Goal: Information Seeking & Learning: Check status

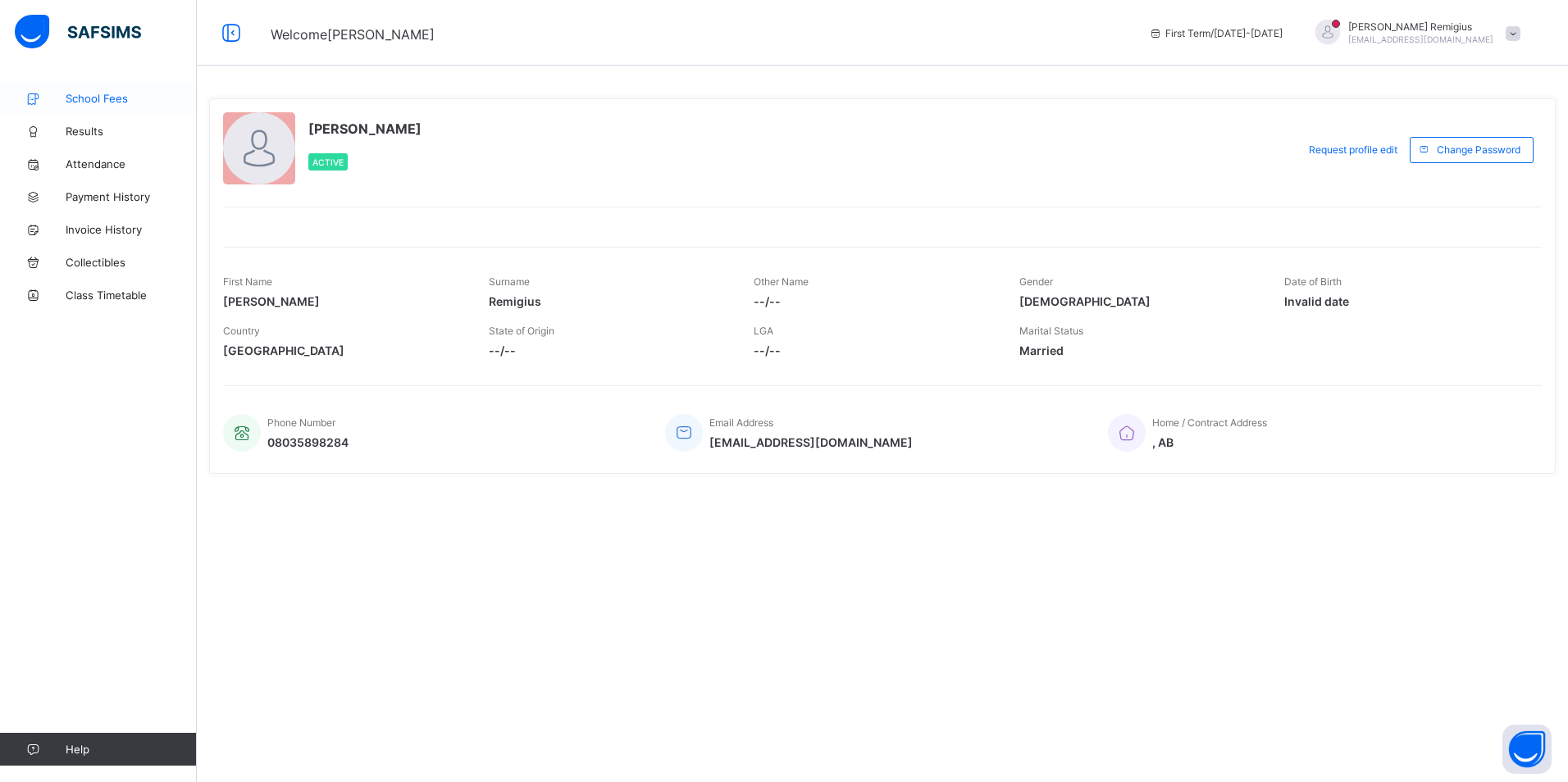
click at [86, 97] on span "School Fees" at bounding box center [131, 98] width 131 height 13
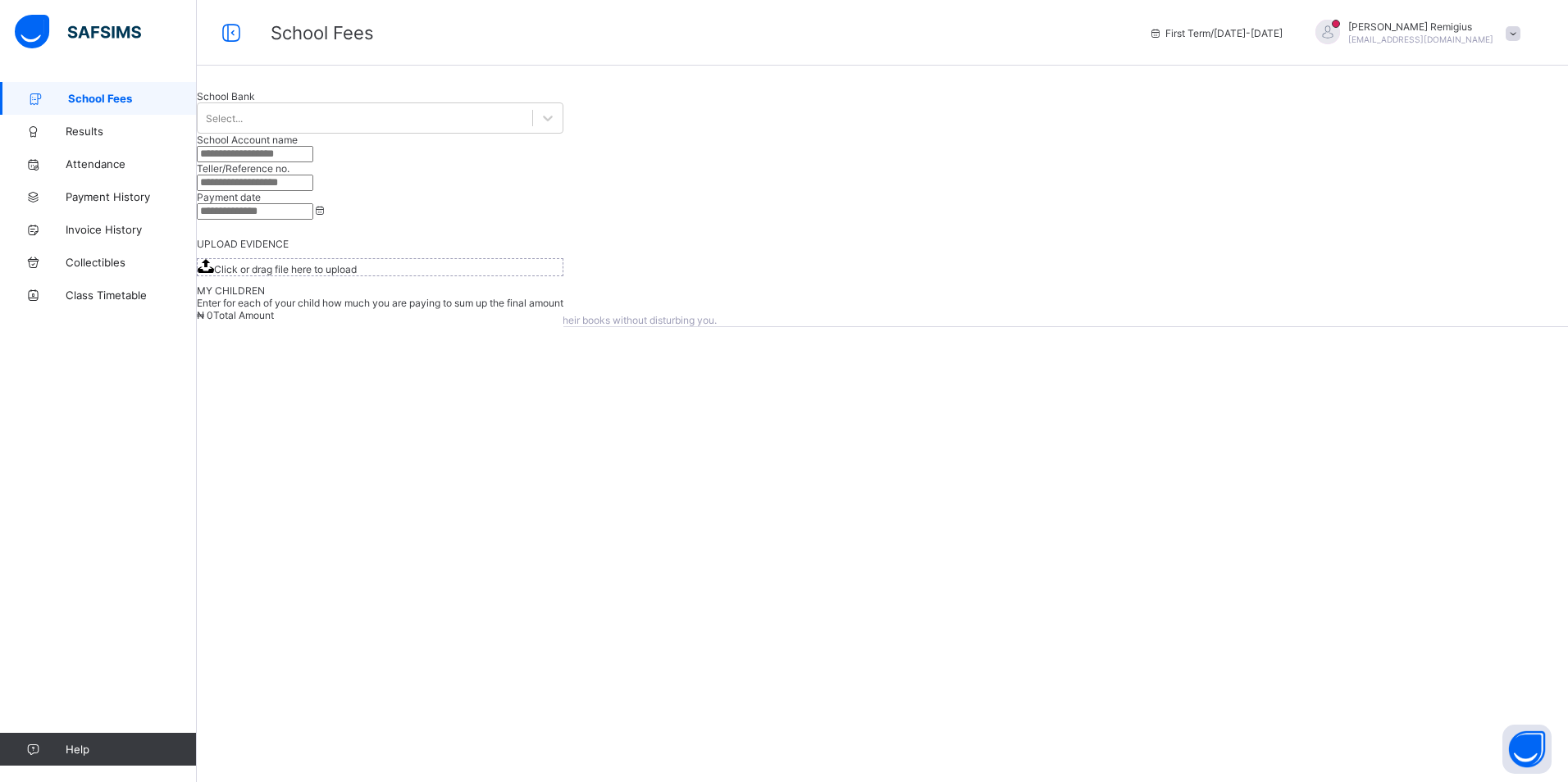
click at [302, 287] on span "View invoice history" at bounding box center [256, 280] width 92 height 12
click at [79, 134] on span "Results" at bounding box center [131, 130] width 131 height 13
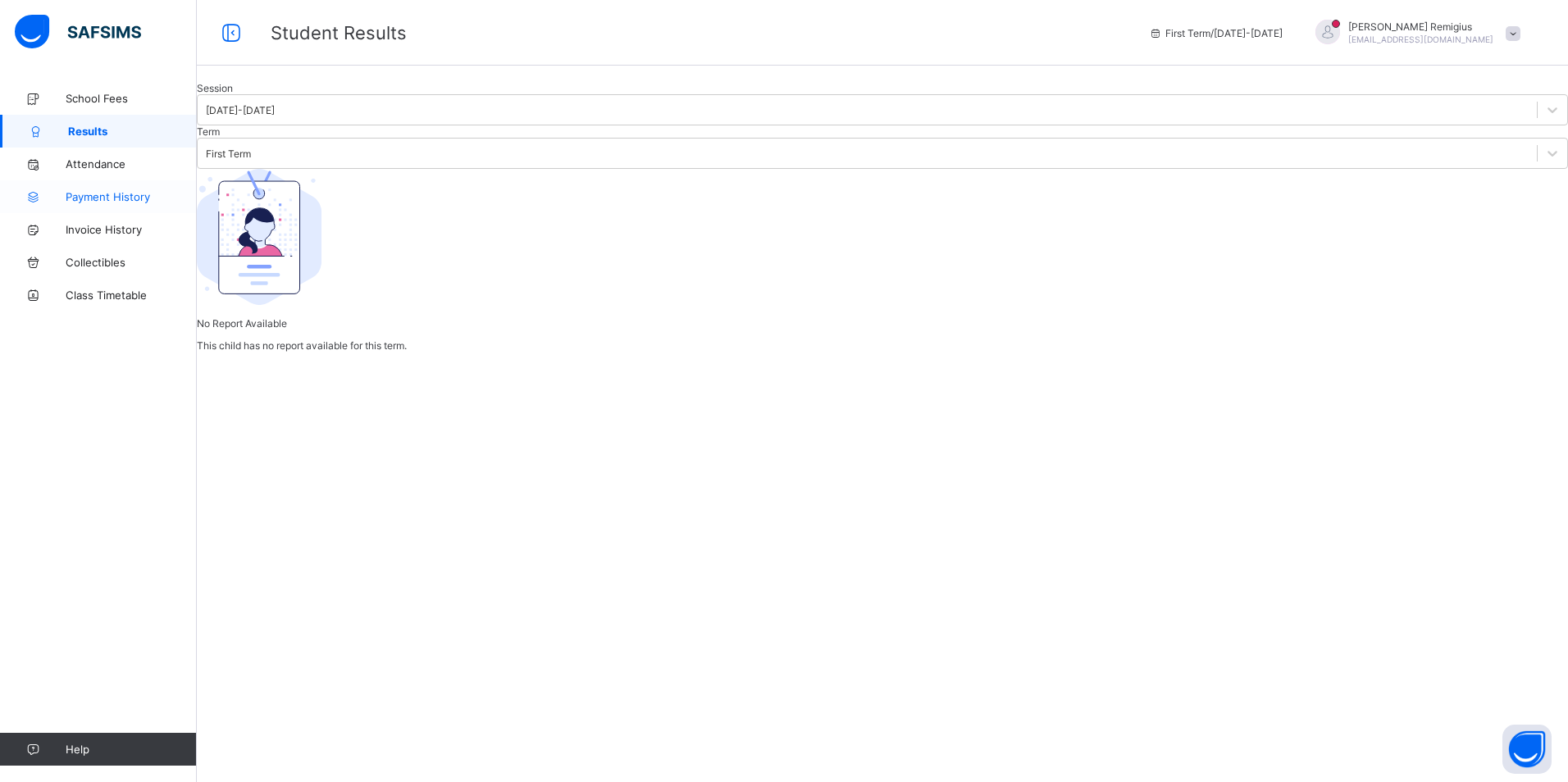
click at [109, 196] on span "Payment History" at bounding box center [131, 196] width 131 height 13
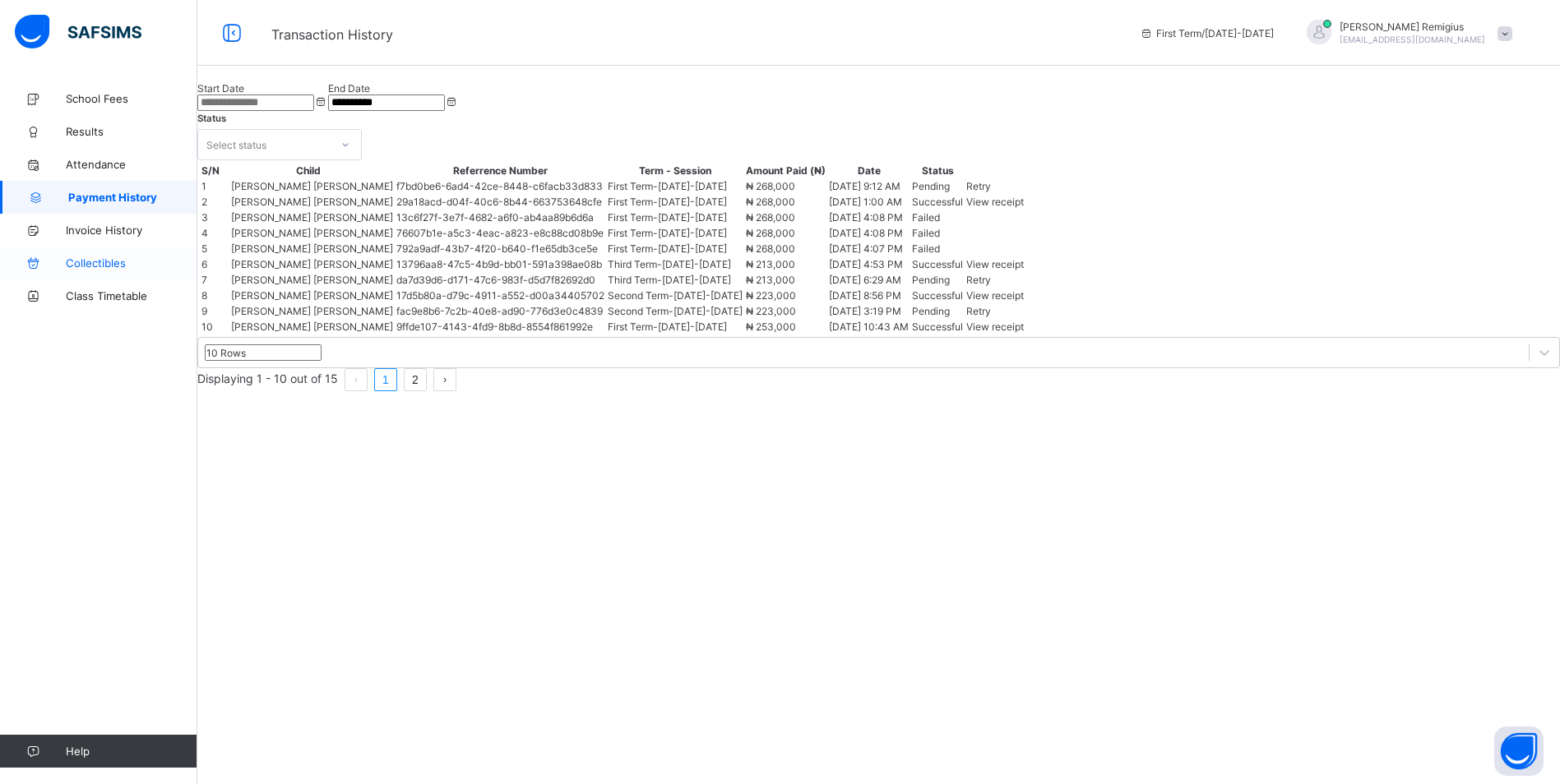
click at [97, 262] on span "Collectibles" at bounding box center [132, 263] width 132 height 13
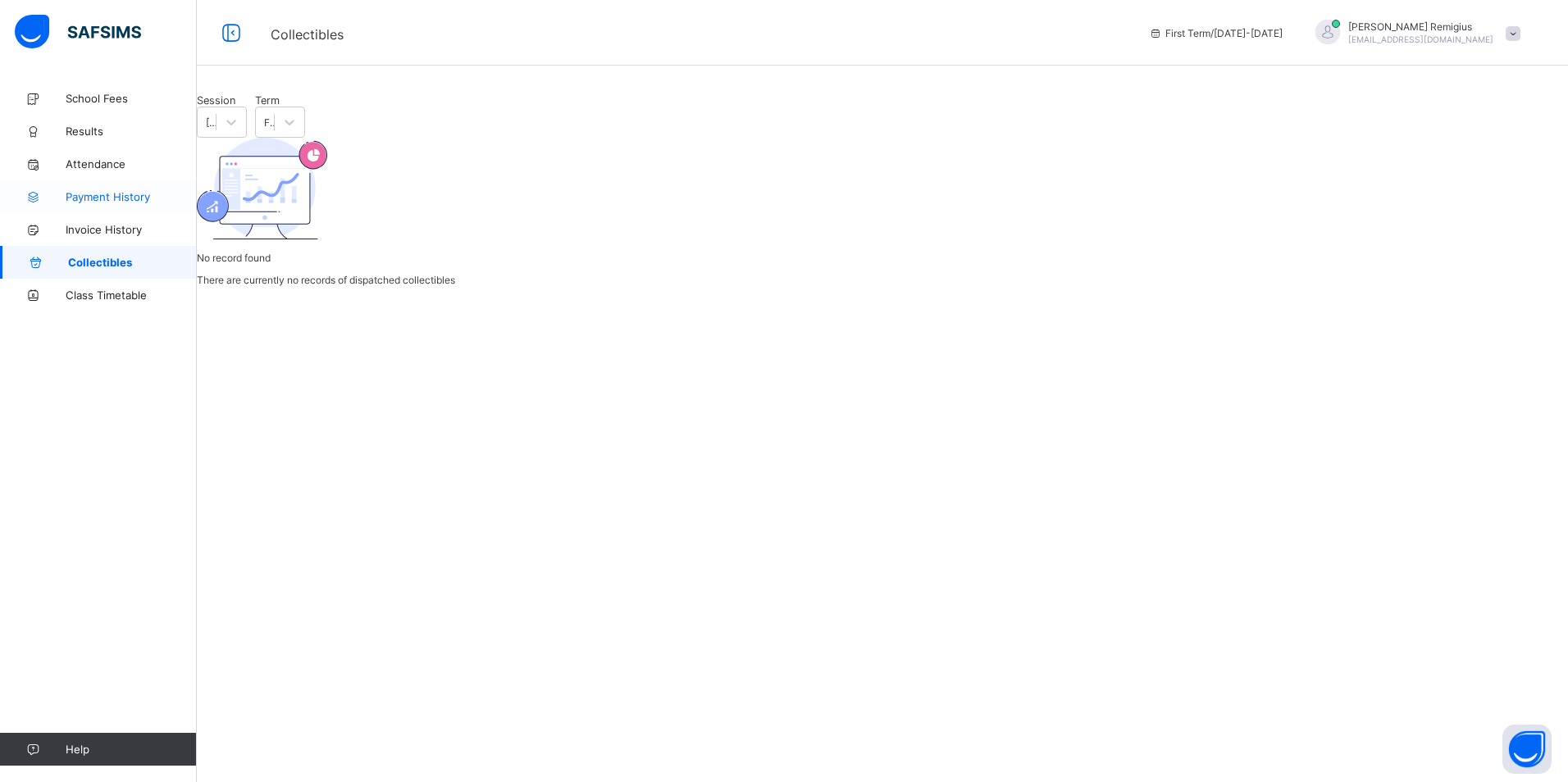
click at [123, 196] on span "Payment History" at bounding box center [131, 196] width 131 height 13
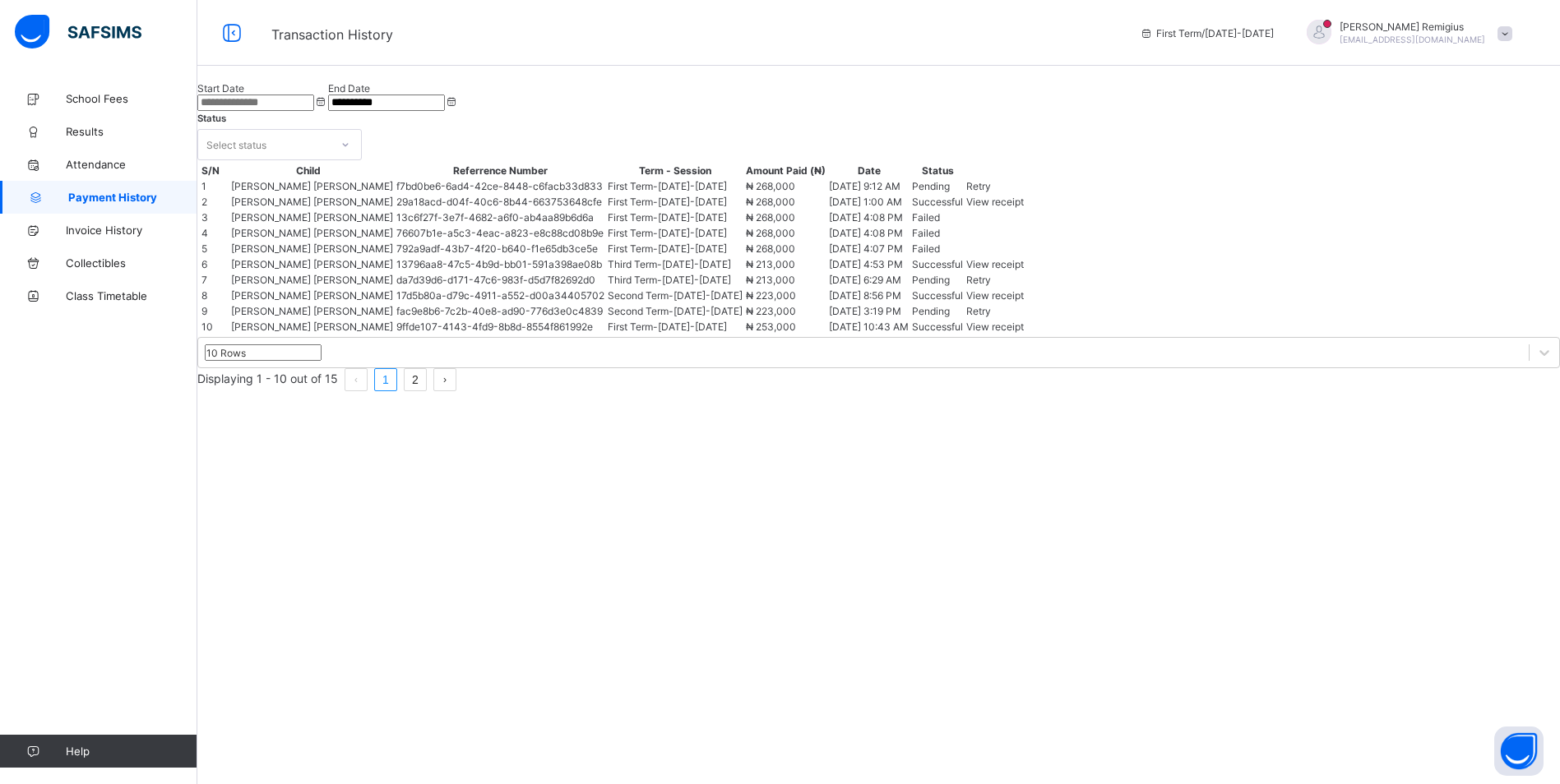
click at [1024, 208] on span "View receipt" at bounding box center [995, 202] width 58 height 12
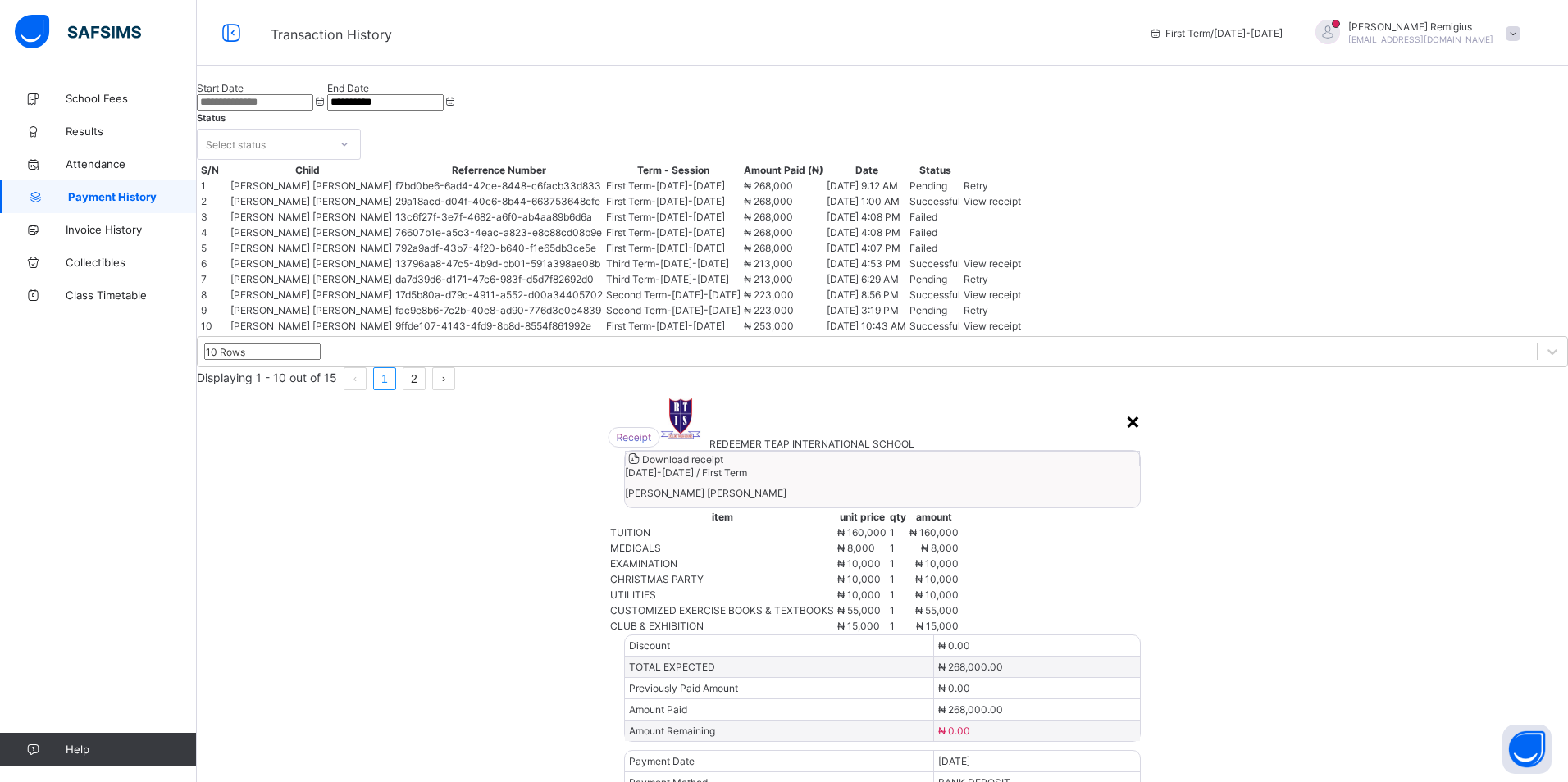
click at [1125, 407] on div "×" at bounding box center [1133, 420] width 16 height 28
